Goal: Browse casually

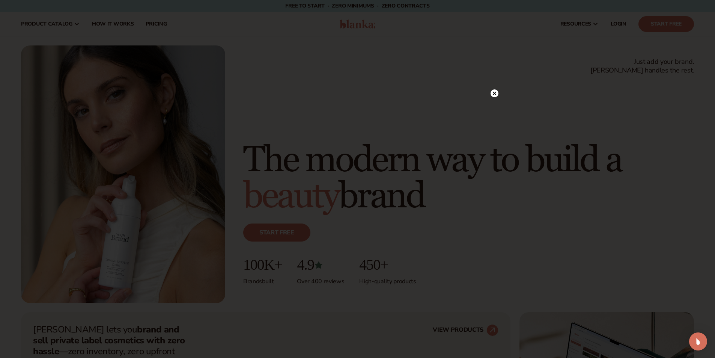
click at [496, 91] on circle at bounding box center [495, 93] width 8 height 8
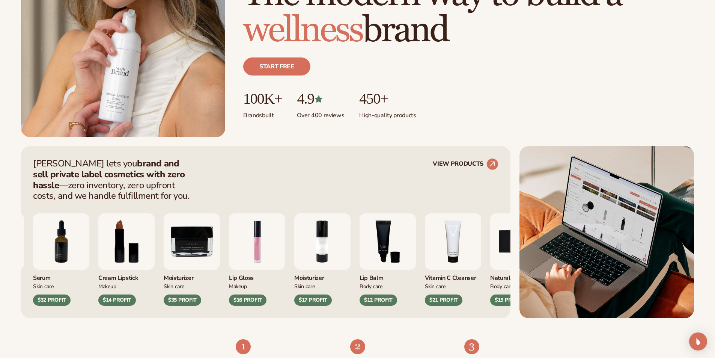
scroll to position [188, 0]
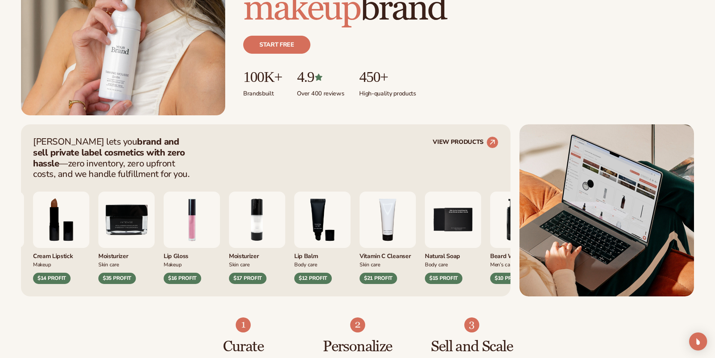
click at [589, 207] on img at bounding box center [607, 210] width 175 height 172
click at [593, 204] on img at bounding box center [607, 210] width 175 height 172
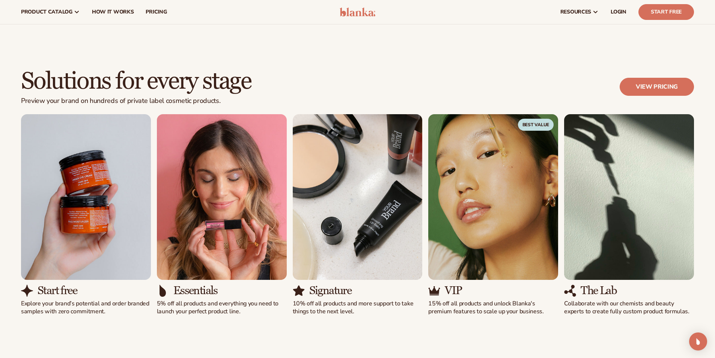
scroll to position [601, 0]
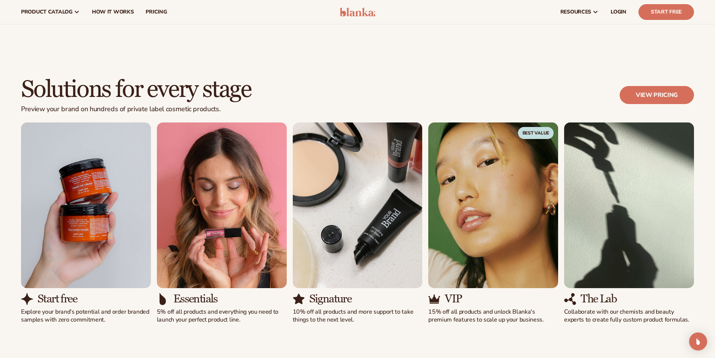
click at [248, 250] on img "2 / 5" at bounding box center [222, 205] width 130 height 166
click at [53, 254] on img "1 / 5" at bounding box center [86, 205] width 130 height 166
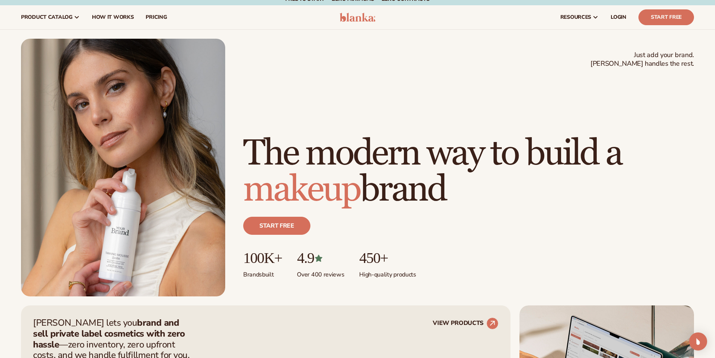
scroll to position [0, 0]
